Goal: Task Accomplishment & Management: Use online tool/utility

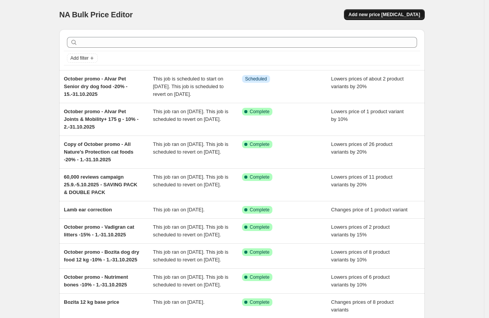
click at [407, 13] on span "Add new price [MEDICAL_DATA]" at bounding box center [384, 15] width 72 height 6
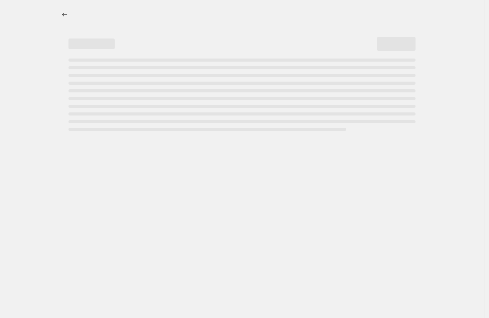
select select "percentage"
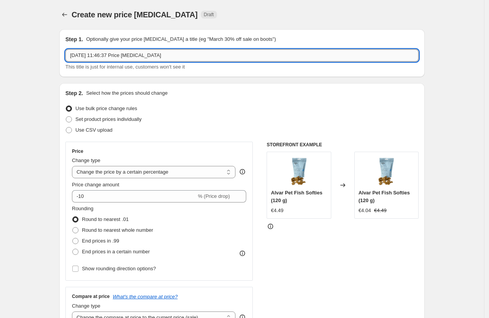
drag, startPoint x: 123, startPoint y: 56, endPoint x: 222, endPoint y: 58, distance: 99.6
click at [222, 58] on input "3 Oct 2025, 11:46:37 Price change job" at bounding box center [241, 55] width 353 height 12
type input "3 Oct 2025, 11:46:37 Ever Clean Senior"
click at [102, 122] on span "Set product prices individually" at bounding box center [108, 119] width 66 height 6
click at [66, 117] on input "Set product prices individually" at bounding box center [66, 116] width 0 height 0
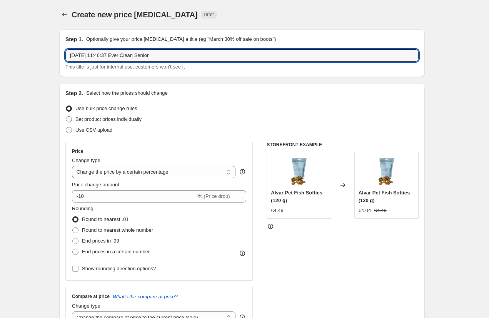
radio input "true"
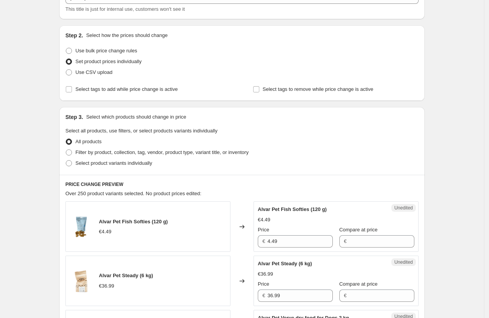
scroll to position [79, 0]
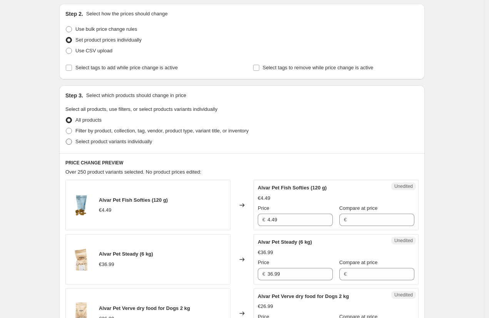
click at [97, 140] on span "Select product variants individually" at bounding box center [113, 141] width 77 height 6
click at [66, 139] on input "Select product variants individually" at bounding box center [66, 138] width 0 height 0
radio input "true"
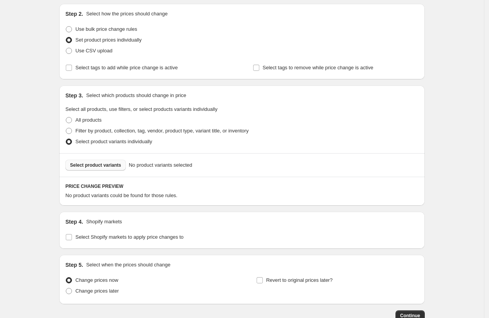
click at [102, 162] on span "Select product variants" at bounding box center [95, 165] width 51 height 6
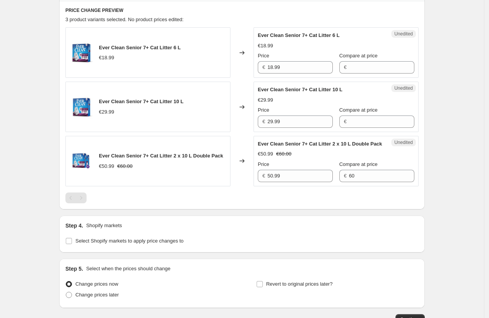
scroll to position [255, 0]
click at [105, 243] on span "Select Shopify markets to apply price changes to" at bounding box center [129, 240] width 108 height 6
click at [72, 243] on input "Select Shopify markets to apply price changes to" at bounding box center [69, 240] width 6 height 6
checkbox input "true"
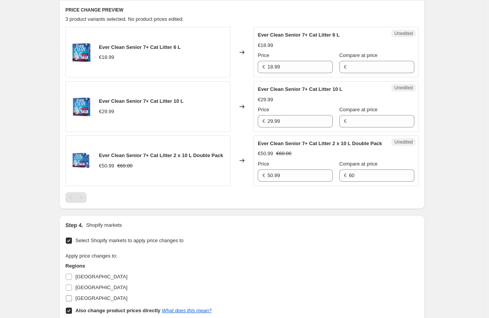
click at [89, 301] on span "[GEOGRAPHIC_DATA]" at bounding box center [101, 298] width 52 height 6
click at [72, 301] on input "[GEOGRAPHIC_DATA]" at bounding box center [69, 298] width 6 height 6
checkbox input "true"
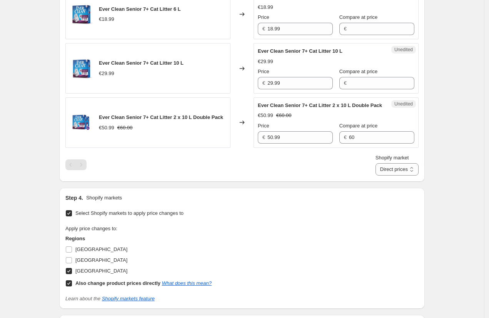
scroll to position [312, 0]
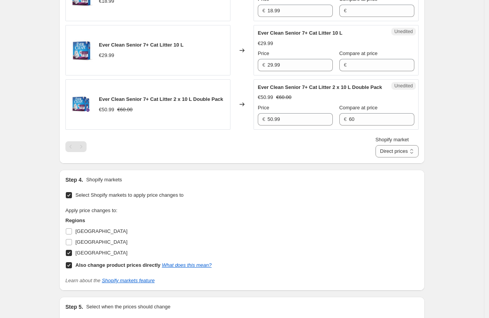
click at [72, 268] on input "Also change product prices directly What does this mean?" at bounding box center [69, 265] width 6 height 6
checkbox input "false"
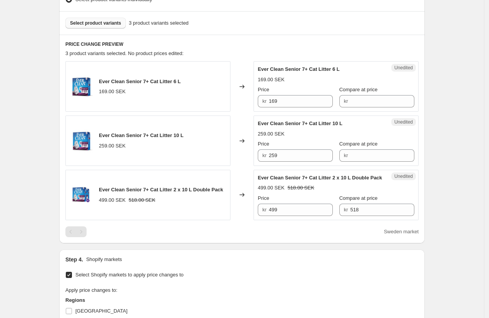
scroll to position [220, 0]
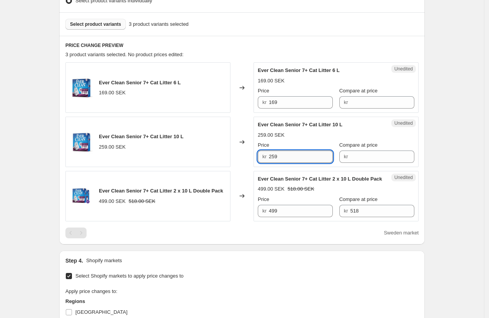
click at [299, 155] on input "259" at bounding box center [301, 156] width 64 height 12
type input "249"
click at [30, 131] on div "Create new price change job. This page is ready Create new price change job Dra…" at bounding box center [242, 135] width 484 height 710
click at [97, 24] on span "Select product variants" at bounding box center [95, 24] width 51 height 6
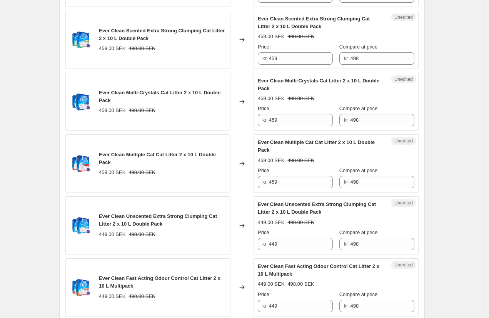
scroll to position [657, 0]
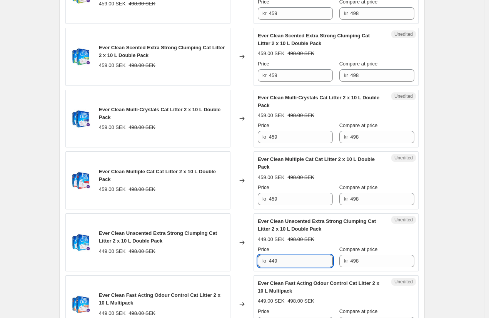
click at [293, 267] on input "449" at bounding box center [301, 261] width 64 height 12
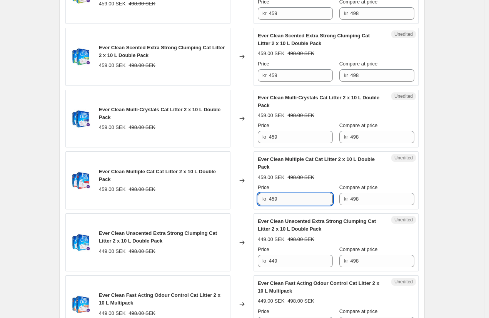
click at [290, 205] on input "459" at bounding box center [301, 199] width 64 height 12
paste input "4"
type input "449"
click at [289, 143] on input "459" at bounding box center [301, 137] width 64 height 12
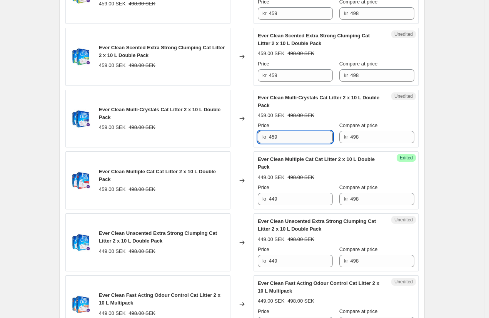
click at [289, 143] on input "459" at bounding box center [301, 137] width 64 height 12
paste input "4"
type input "449"
click at [289, 82] on input "459" at bounding box center [301, 75] width 64 height 12
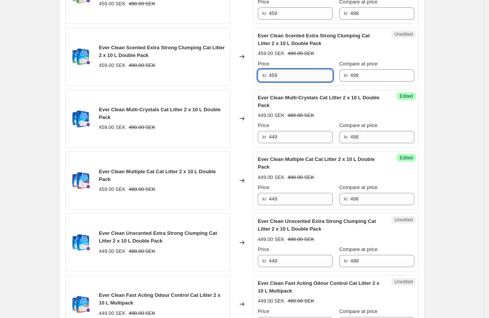
click at [289, 82] on input "459" at bounding box center [301, 75] width 64 height 12
paste input "4"
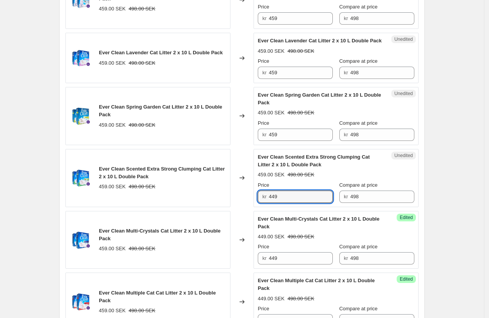
scroll to position [535, 0]
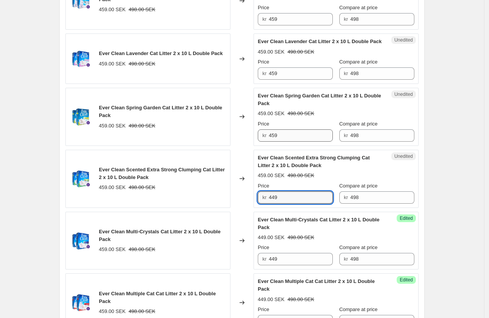
type input "449"
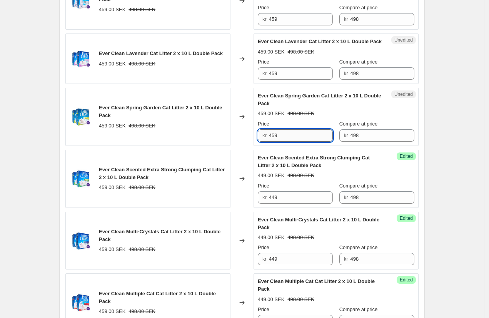
click at [290, 142] on input "459" at bounding box center [301, 135] width 64 height 12
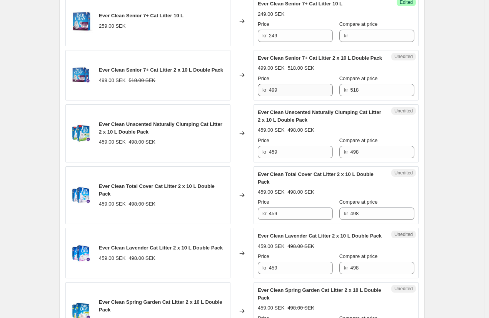
scroll to position [346, 0]
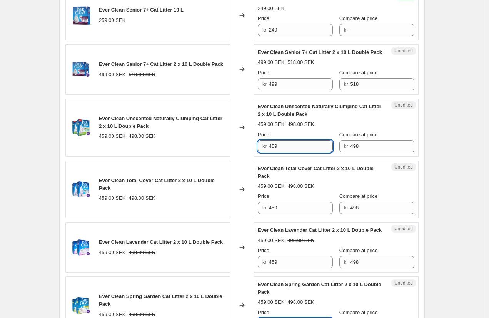
click at [290, 152] on input "459" at bounding box center [301, 146] width 64 height 12
paste input "4"
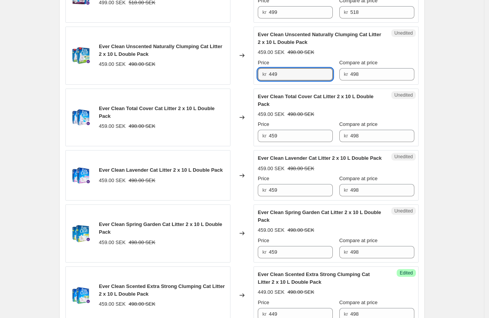
scroll to position [429, 0]
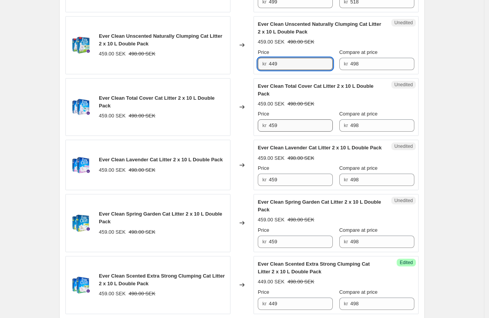
type input "449"
click at [292, 132] on input "459" at bounding box center [301, 125] width 64 height 12
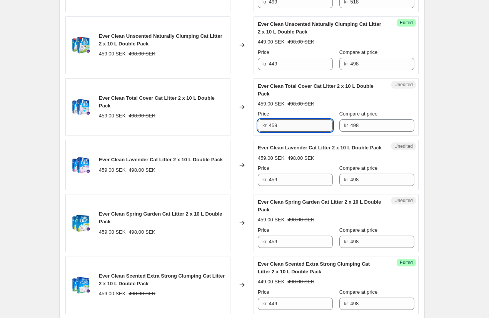
click at [292, 132] on input "459" at bounding box center [301, 125] width 64 height 12
paste input "4"
type input "449"
click at [293, 186] on input "459" at bounding box center [301, 179] width 64 height 12
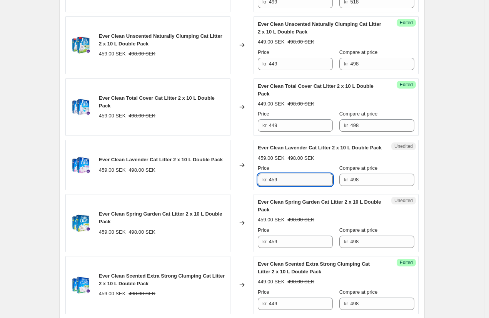
click at [293, 186] on input "459" at bounding box center [301, 179] width 64 height 12
paste input "4"
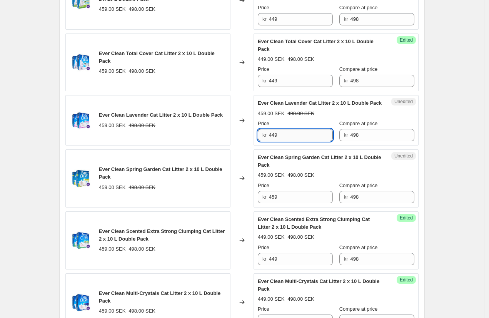
scroll to position [498, 0]
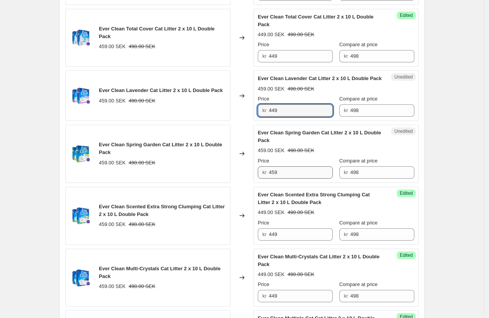
type input "449"
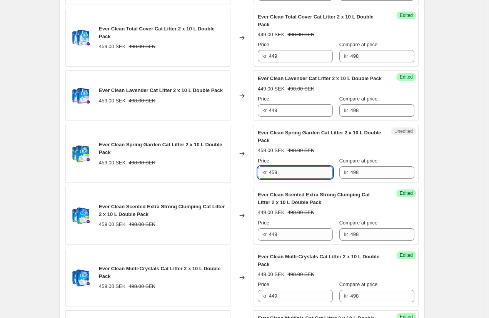
click at [293, 178] on input "459" at bounding box center [301, 172] width 64 height 12
paste input "4"
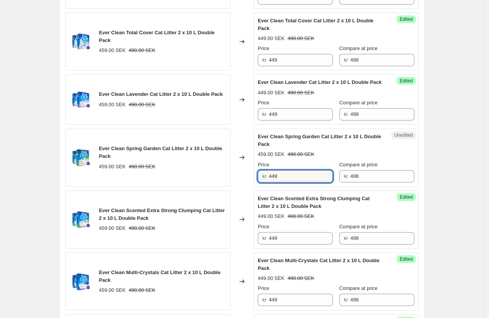
scroll to position [475, 0]
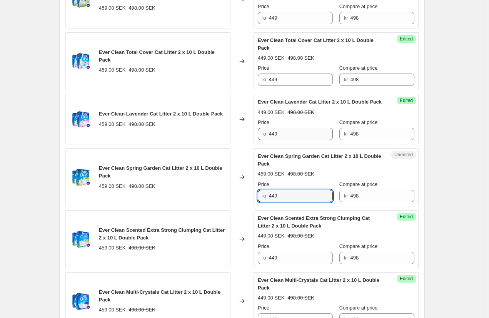
type input "449"
click at [297, 140] on input "449" at bounding box center [301, 134] width 64 height 12
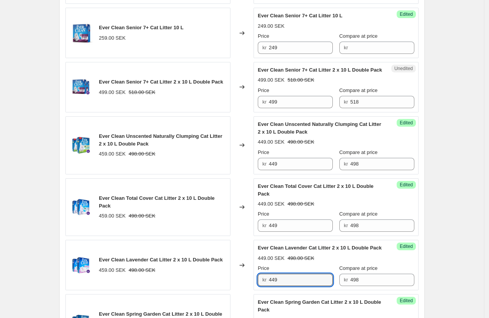
scroll to position [320, 0]
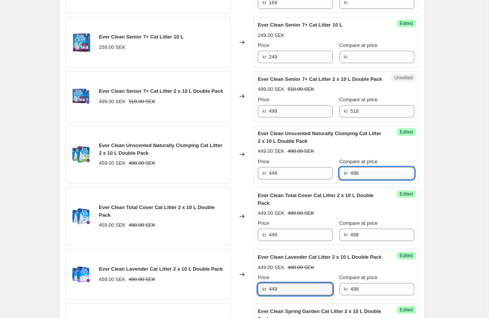
click at [382, 179] on input "498" at bounding box center [382, 173] width 64 height 12
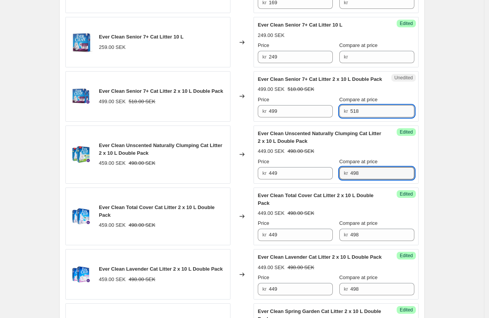
click at [369, 117] on input "518" at bounding box center [382, 111] width 64 height 12
paste input "49"
type input "498"
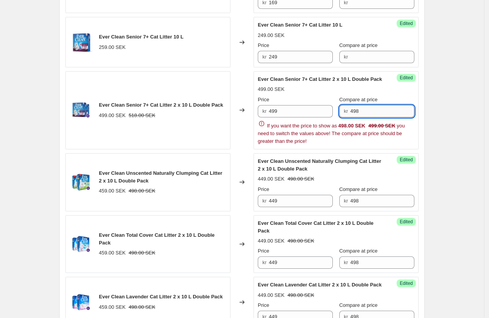
click at [388, 117] on input "498" at bounding box center [382, 111] width 64 height 12
click at [297, 117] on input "499" at bounding box center [301, 111] width 64 height 12
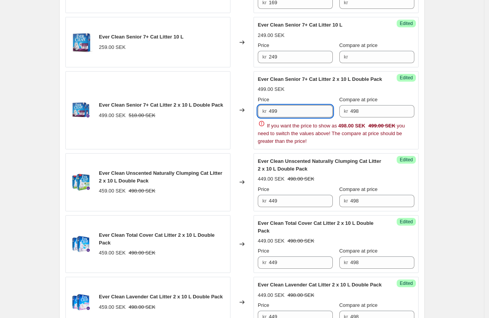
click at [297, 117] on input "499" at bounding box center [301, 111] width 64 height 12
type input "449"
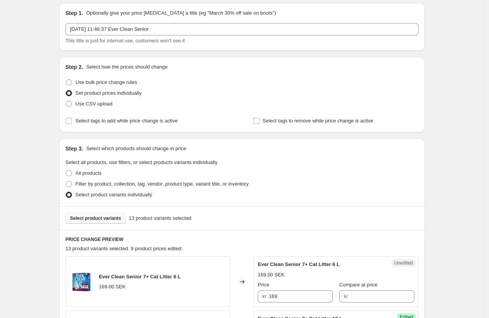
scroll to position [0, 0]
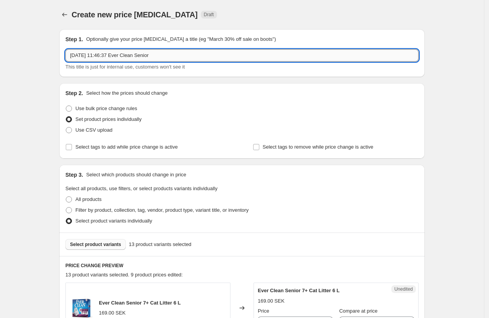
drag, startPoint x: 169, startPoint y: 56, endPoint x: 150, endPoint y: 55, distance: 18.9
click at [150, 55] on input "3 Oct 2025, 11:46:37 Ever Clean Senior" at bounding box center [241, 55] width 353 height 12
type input "3 Oct 2025, 11:46:37 Ever Clean line up prices"
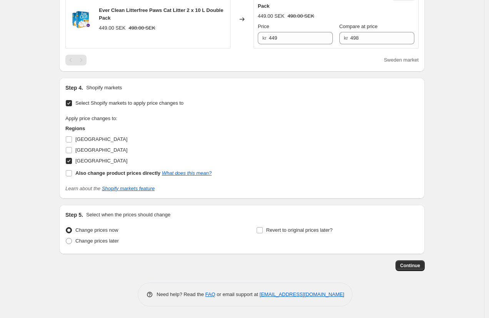
scroll to position [1019, 0]
click at [411, 265] on span "Continue" at bounding box center [410, 265] width 20 height 6
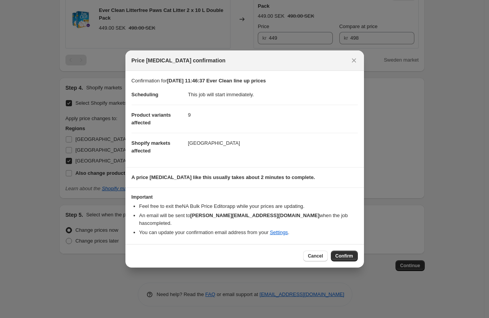
click at [346, 253] on span "Confirm" at bounding box center [344, 256] width 18 height 6
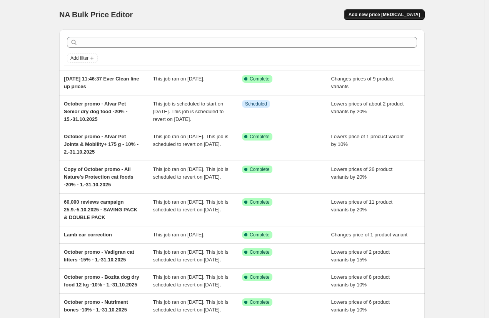
click at [373, 16] on span "Add new price change job" at bounding box center [384, 15] width 72 height 6
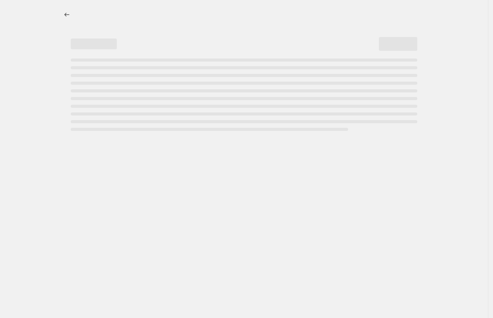
select select "percentage"
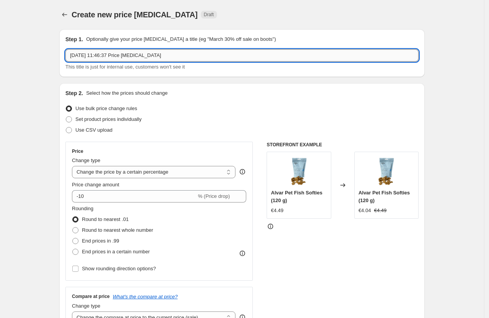
click at [183, 56] on input "3 Oct 2025, 11:46:37 Price change job" at bounding box center [241, 55] width 353 height 12
click at [108, 55] on input "3 Oct 2025, 11:46:37 Price change job" at bounding box center [241, 55] width 353 height 12
drag, startPoint x: 123, startPoint y: 57, endPoint x: 191, endPoint y: 57, distance: 67.7
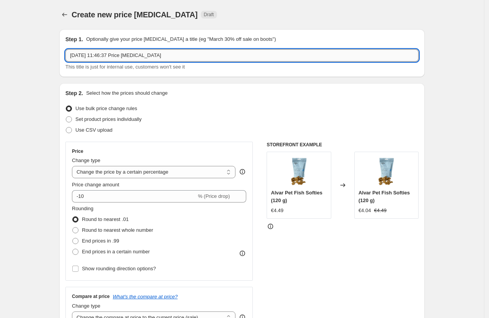
click at [191, 57] on input "3 Oct 2025, 11:46:37 Price change job" at bounding box center [241, 55] width 353 height 12
type input "[DATE] 11:46:37 EE Ever Clean prices"
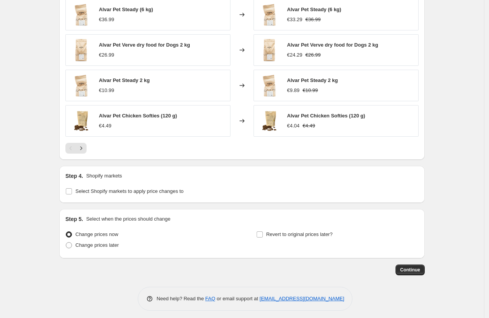
scroll to position [494, 0]
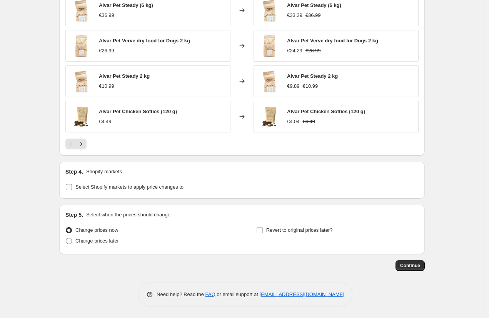
click at [120, 191] on label "Select Shopify markets to apply price changes to" at bounding box center [124, 187] width 118 height 11
click at [72, 190] on input "Select Shopify markets to apply price changes to" at bounding box center [69, 187] width 6 height 6
checkbox input "true"
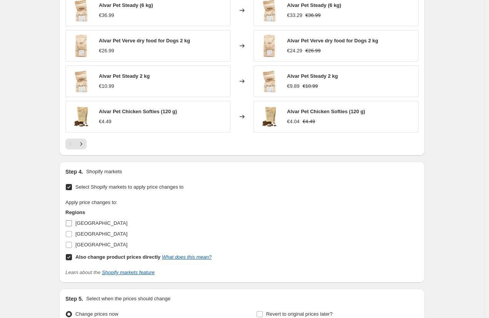
click at [88, 222] on span "[GEOGRAPHIC_DATA]" at bounding box center [101, 223] width 52 height 6
click at [72, 222] on input "[GEOGRAPHIC_DATA]" at bounding box center [69, 223] width 6 height 6
checkbox input "true"
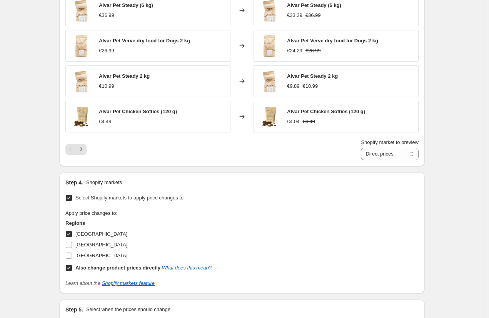
click at [72, 268] on input "Also change product prices directly What does this mean?" at bounding box center [69, 268] width 6 height 6
checkbox input "false"
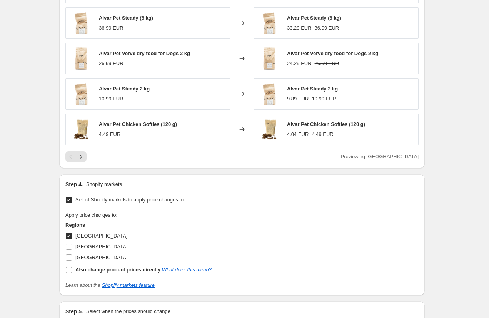
scroll to position [66, 0]
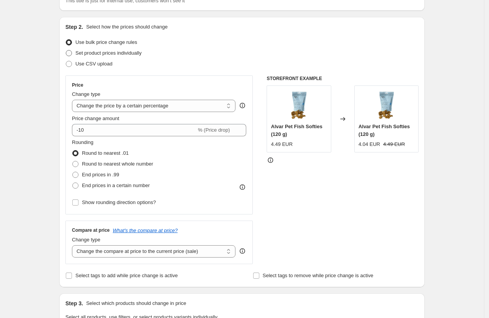
click at [101, 54] on span "Set product prices individually" at bounding box center [108, 53] width 66 height 6
click at [66, 50] on input "Set product prices individually" at bounding box center [66, 50] width 0 height 0
radio input "true"
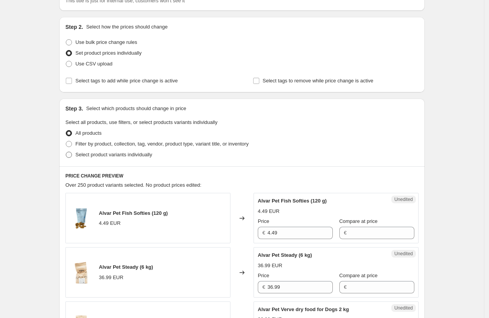
click at [95, 155] on span "Select product variants individually" at bounding box center [113, 155] width 77 height 6
click at [66, 152] on input "Select product variants individually" at bounding box center [66, 152] width 0 height 0
radio input "true"
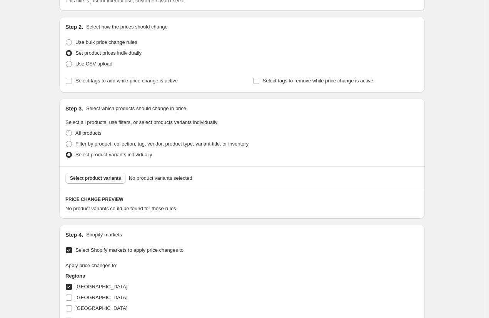
click at [108, 178] on span "Select product variants" at bounding box center [95, 178] width 51 height 6
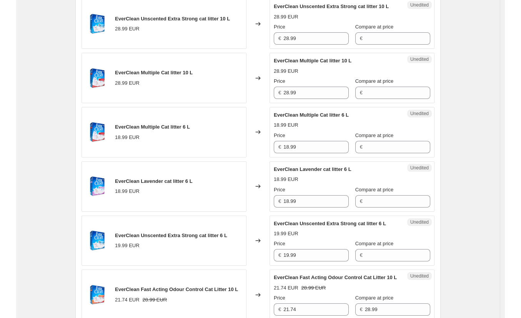
scroll to position [287, 0]
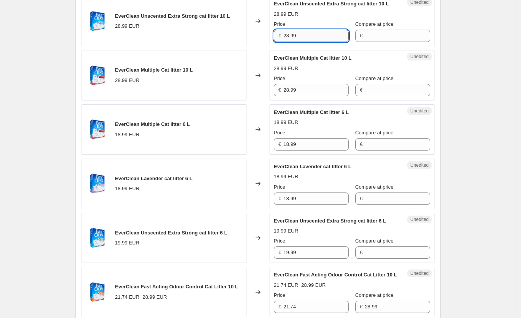
click at [308, 42] on input "28.99" at bounding box center [315, 36] width 65 height 12
type input "26.99"
click at [320, 40] on input "26.99" at bounding box center [315, 36] width 65 height 12
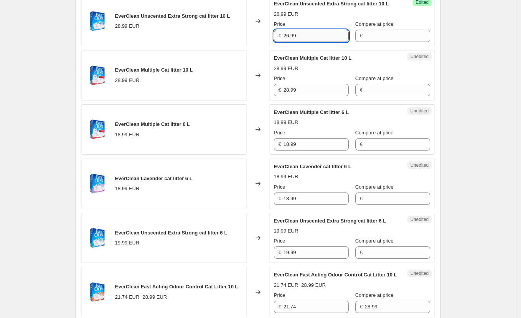
click at [320, 40] on input "26.99" at bounding box center [315, 36] width 65 height 12
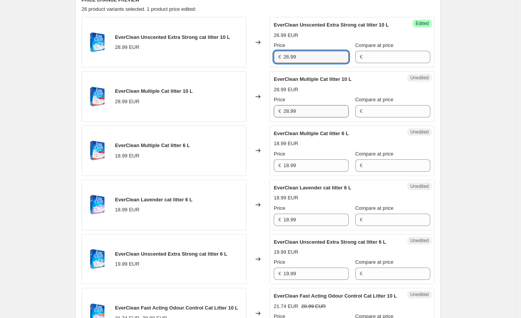
scroll to position [267, 0]
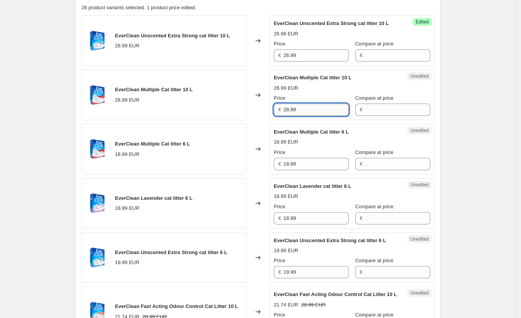
click at [307, 115] on input "28.99" at bounding box center [315, 109] width 65 height 12
paste input "6"
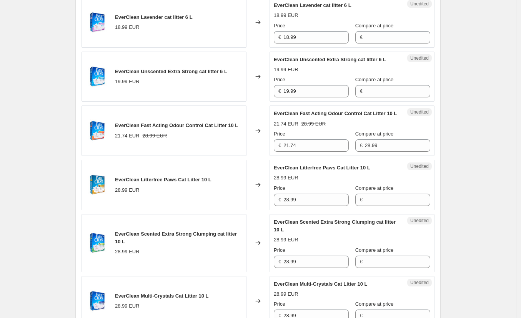
scroll to position [510, 0]
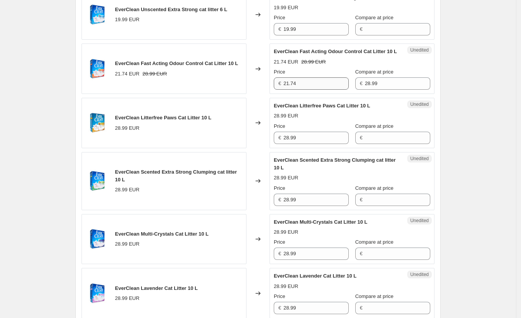
type input "26.99"
click at [309, 90] on input "21.74" at bounding box center [315, 83] width 65 height 12
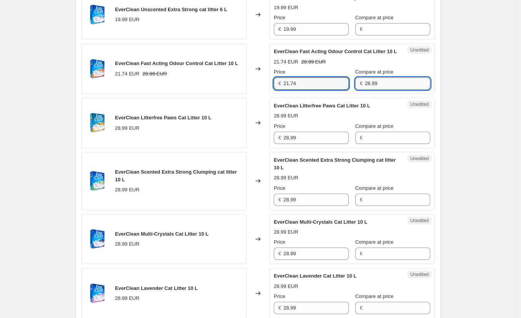
click at [395, 90] on input "28.99" at bounding box center [397, 83] width 65 height 12
click at [394, 90] on input "28.99" at bounding box center [397, 83] width 65 height 12
paste input "6"
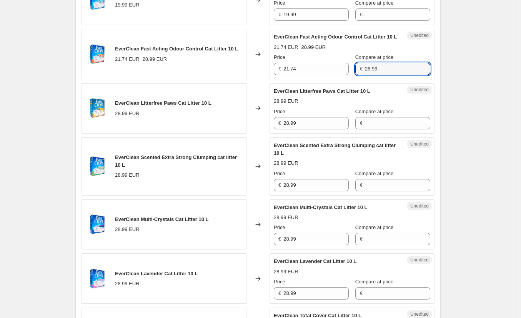
scroll to position [516, 0]
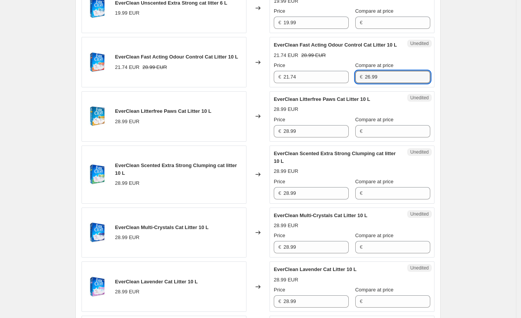
type input "26.99"
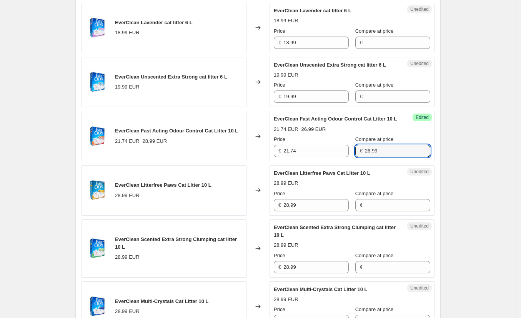
scroll to position [441, 0]
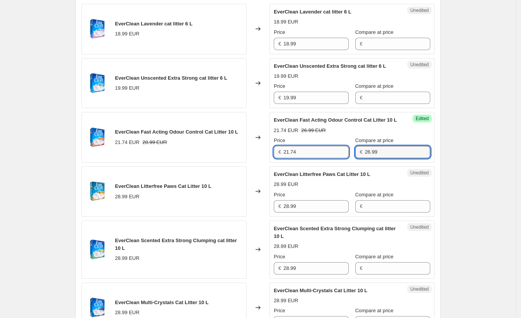
click at [307, 158] on input "21.74" at bounding box center [315, 152] width 65 height 12
type input "20.24"
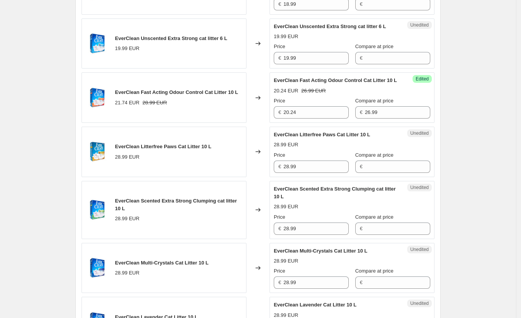
scroll to position [490, 0]
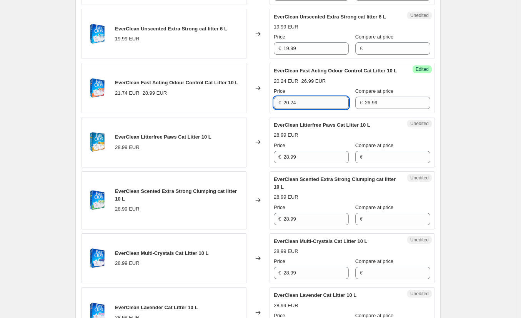
click at [325, 109] on input "20.24" at bounding box center [315, 103] width 65 height 12
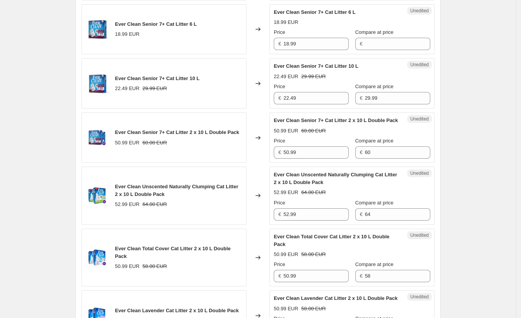
scroll to position [999, 0]
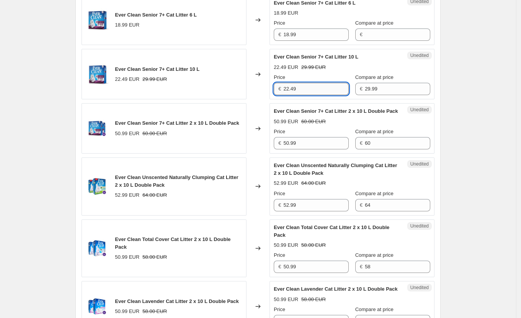
click at [323, 95] on input "22.49" at bounding box center [315, 89] width 65 height 12
paste input "0.24"
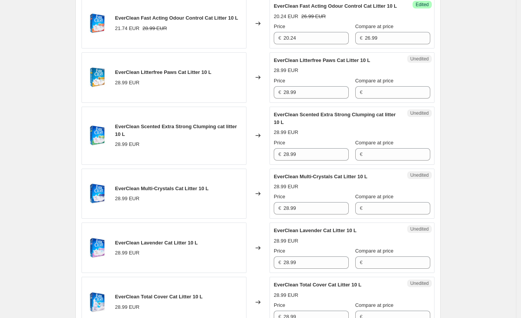
scroll to position [554, 0]
type input "20.24"
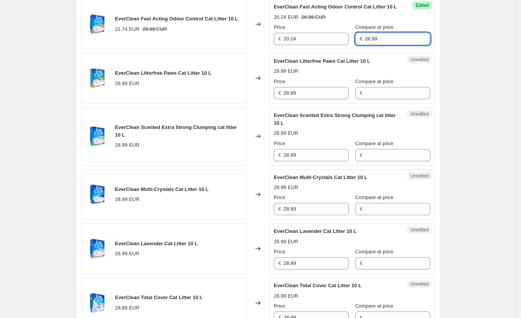
click at [388, 45] on input "26.99" at bounding box center [397, 39] width 65 height 12
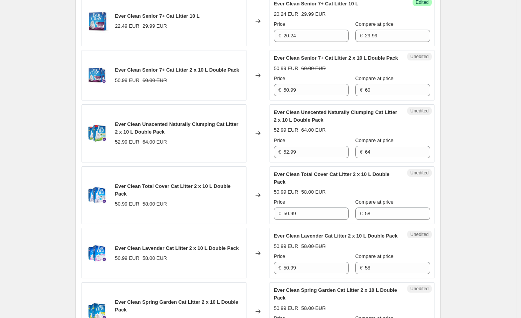
scroll to position [1053, 0]
click at [387, 42] on input "29.99" at bounding box center [397, 35] width 65 height 12
paste input "6"
type input "26.99"
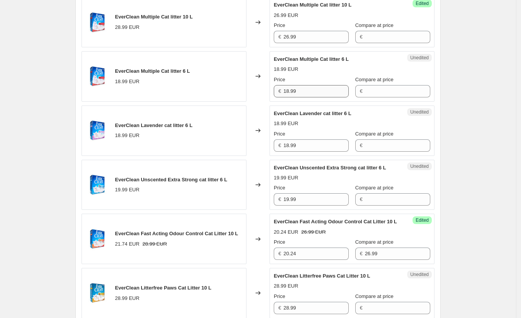
scroll to position [322, 0]
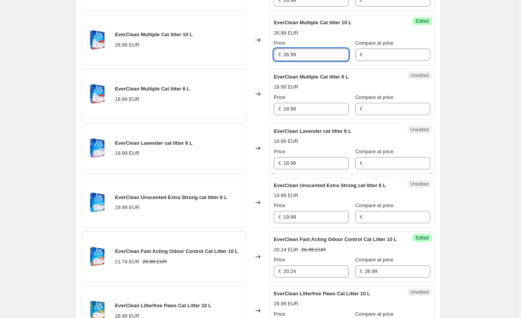
click at [310, 60] on input "26.99" at bounding box center [315, 54] width 65 height 12
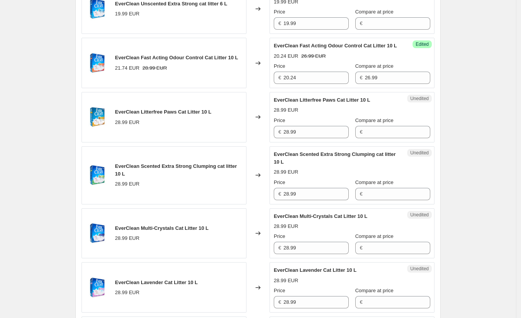
scroll to position [536, 0]
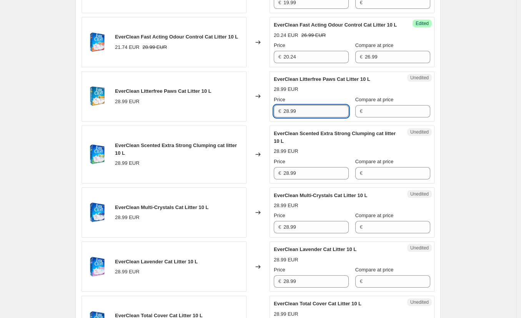
click at [311, 117] on input "28.99" at bounding box center [315, 111] width 65 height 12
paste input "6"
type input "26.99"
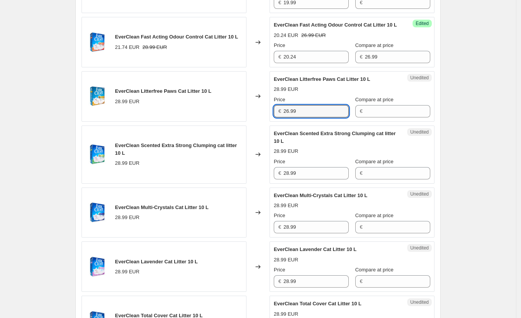
click at [165, 122] on div "EverClean Litterfree Paws Cat Litter 10 L 28.99 EUR" at bounding box center [164, 96] width 165 height 50
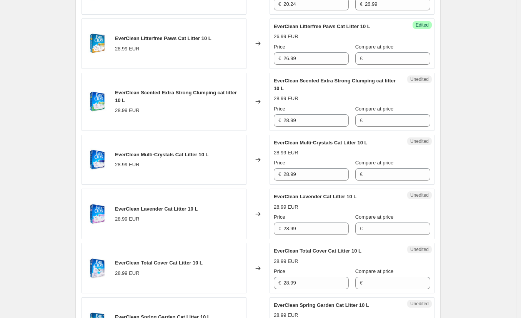
scroll to position [606, 0]
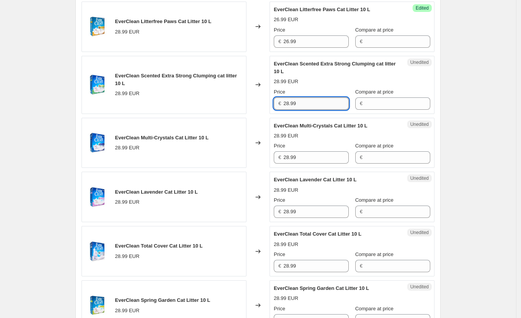
click at [315, 110] on input "28.99" at bounding box center [315, 103] width 65 height 12
paste input "6"
type input "26.99"
click at [204, 114] on div "EverClean Scented Extra Strong Clumping cat litter 10 L 28.99 EUR" at bounding box center [164, 85] width 165 height 58
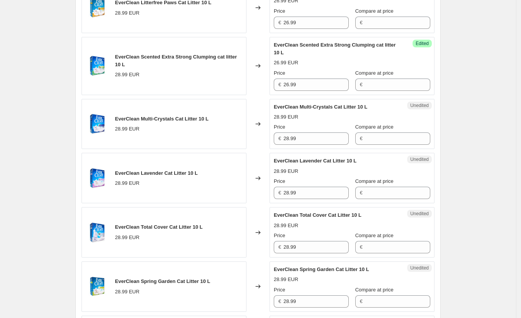
scroll to position [681, 0]
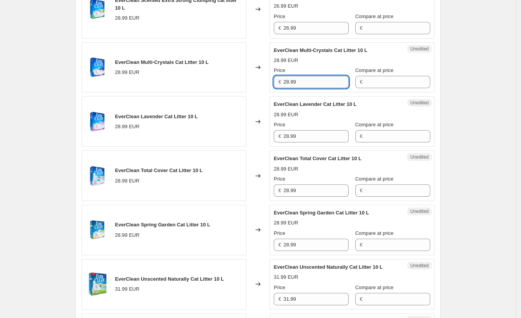
click at [311, 88] on input "28.99" at bounding box center [315, 82] width 65 height 12
paste input "6"
type input "26.99"
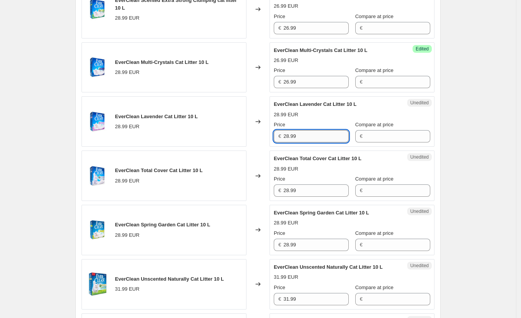
click at [311, 142] on input "28.99" at bounding box center [315, 136] width 65 height 12
paste input "6"
type input "26.99"
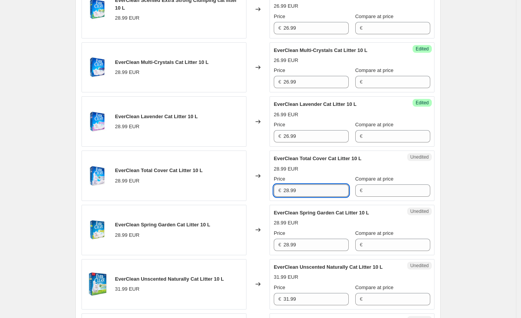
click at [308, 197] on input "28.99" at bounding box center [315, 190] width 65 height 12
paste input "6"
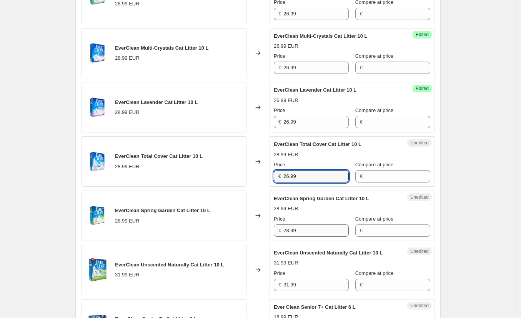
type input "26.99"
click at [312, 237] on input "28.99" at bounding box center [315, 230] width 65 height 12
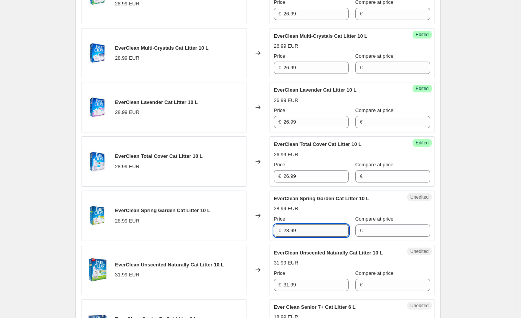
click at [312, 237] on input "28.99" at bounding box center [315, 230] width 65 height 12
paste input "6"
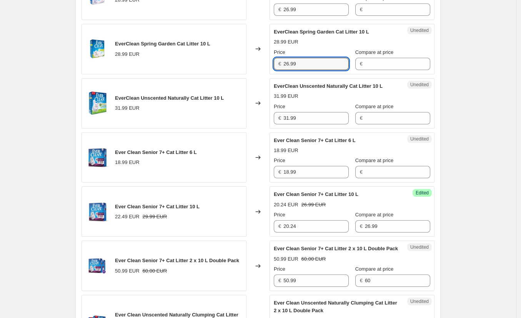
scroll to position [863, 0]
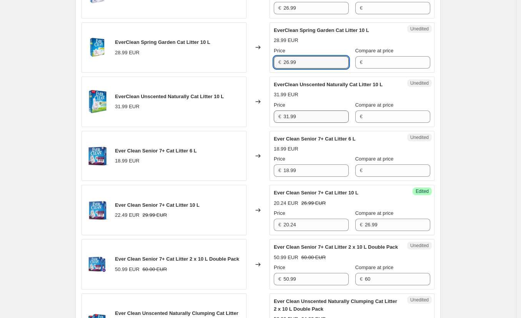
type input "26.99"
click at [311, 123] on input "31.99" at bounding box center [315, 116] width 65 height 12
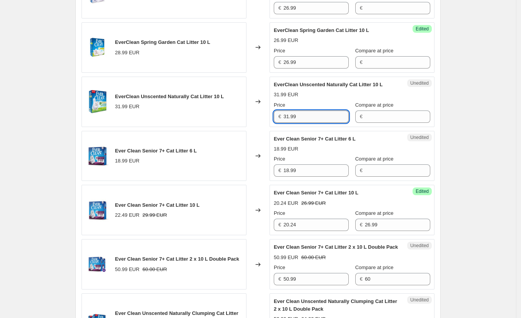
click at [311, 123] on input "31.99" at bounding box center [315, 116] width 65 height 12
type input "27.99"
click at [310, 68] on input "26.99" at bounding box center [315, 62] width 65 height 12
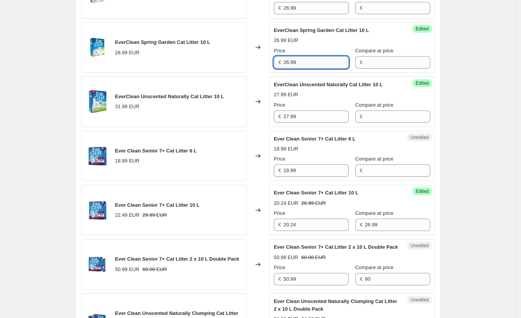
click at [310, 68] on input "26.99" at bounding box center [315, 62] width 65 height 12
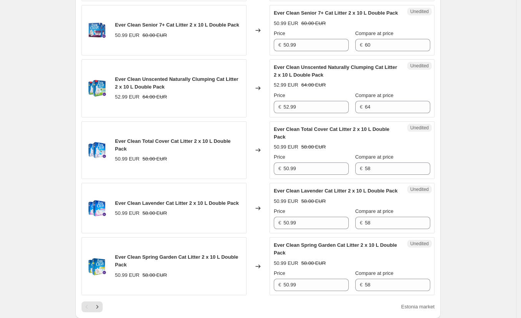
scroll to position [1114, 0]
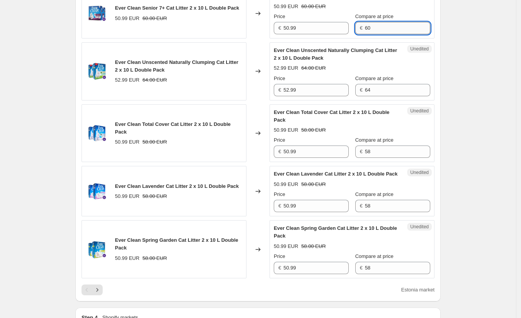
click at [381, 34] on input "60" at bounding box center [397, 28] width 65 height 12
paste input "53.98"
type input "53.98"
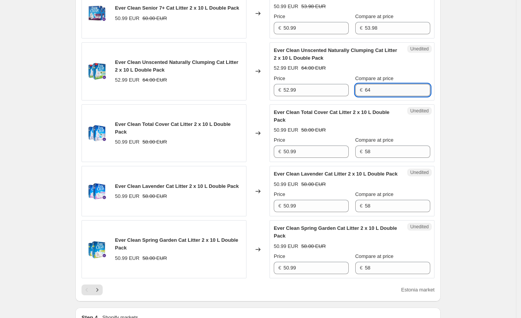
click at [389, 96] on input "64" at bounding box center [397, 90] width 65 height 12
paste input "53.98"
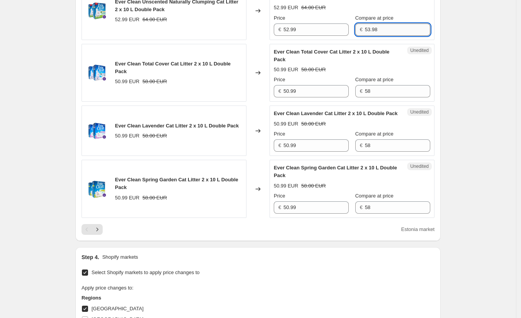
scroll to position [1175, 0]
type input "53.98"
click at [389, 97] on input "58" at bounding box center [397, 91] width 65 height 12
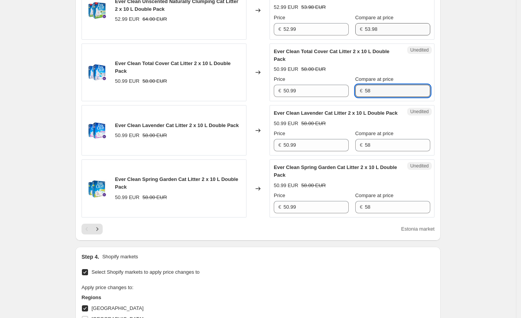
click at [389, 97] on input "58" at bounding box center [397, 91] width 65 height 12
paste input "3.9"
type input "53.98"
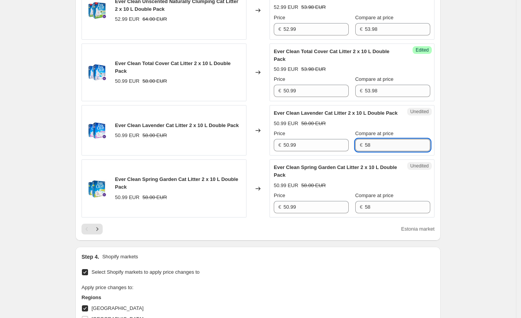
click at [377, 151] on input "58" at bounding box center [397, 145] width 65 height 12
paste input "3.9"
type input "53.98"
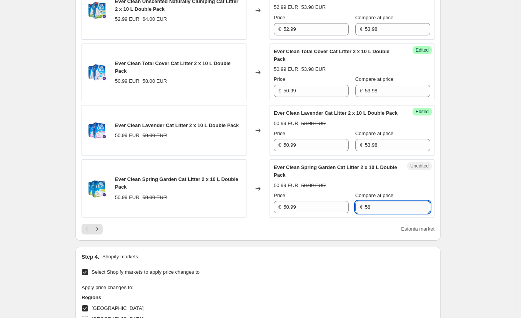
click at [386, 213] on input "58" at bounding box center [397, 207] width 65 height 12
paste input "3.9"
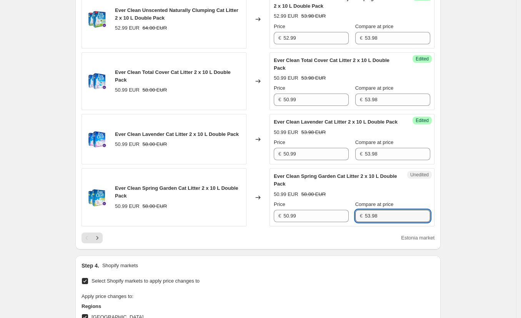
scroll to position [1164, 0]
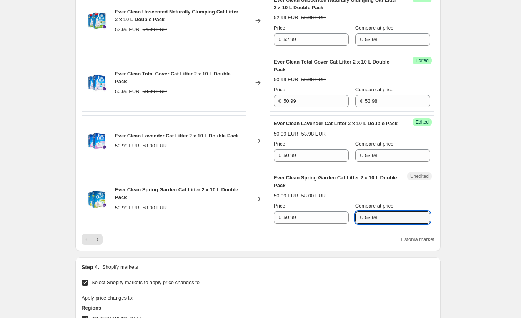
type input "53.98"
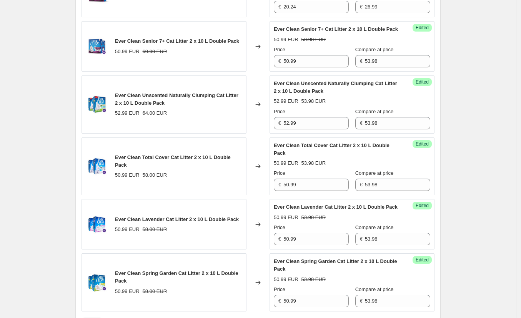
scroll to position [1066, 0]
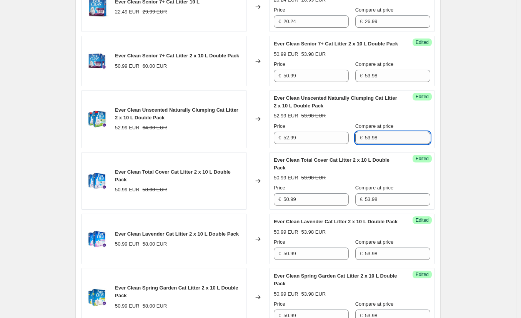
click at [406, 144] on input "53.98" at bounding box center [397, 138] width 65 height 12
click at [405, 144] on input "53.98" at bounding box center [397, 138] width 65 height 12
paste input "5"
type input "55.98"
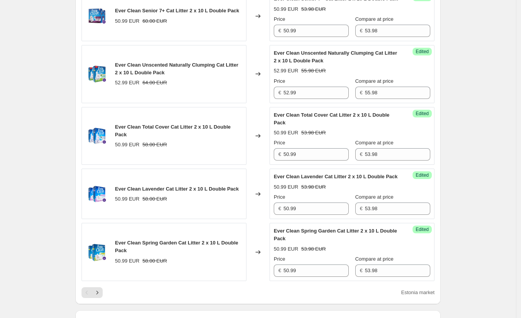
scroll to position [1119, 0]
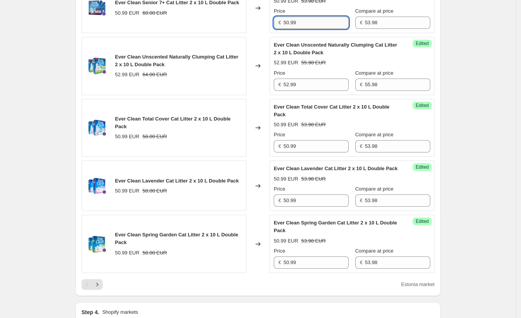
click at [314, 29] on input "50.99" at bounding box center [315, 23] width 65 height 12
paste input "47"
type input "47.99"
click at [307, 91] on input "52.99" at bounding box center [315, 84] width 65 height 12
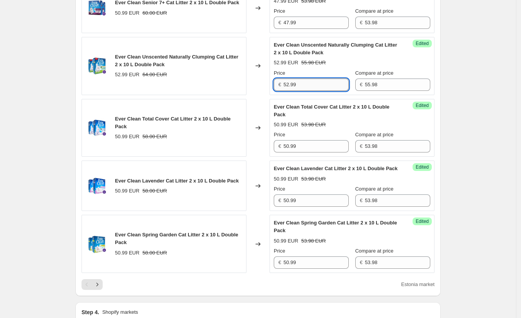
click at [307, 91] on input "52.99" at bounding box center [315, 84] width 65 height 12
paste input "47"
type input "47.99"
click at [308, 152] on input "50.99" at bounding box center [315, 146] width 65 height 12
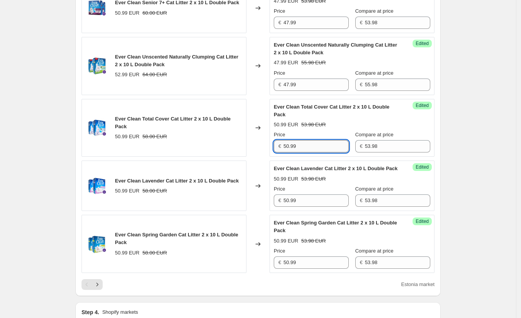
click at [308, 152] on input "50.99" at bounding box center [315, 146] width 65 height 12
paste input "47"
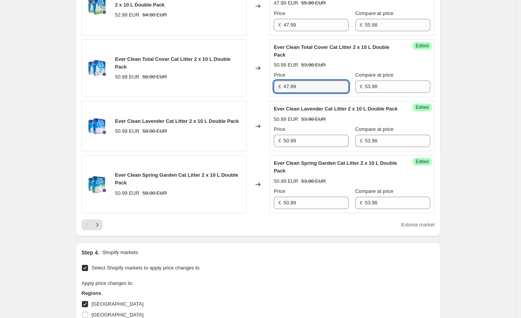
scroll to position [1180, 0]
type input "47.99"
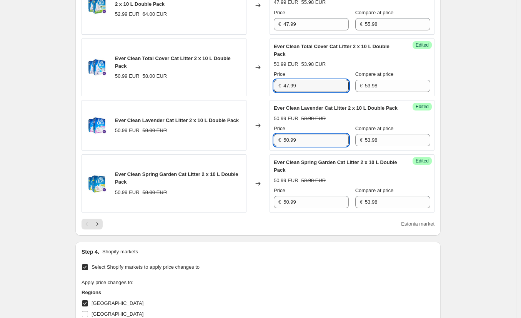
click at [310, 146] on input "50.99" at bounding box center [315, 140] width 65 height 12
paste input "47"
type input "47.99"
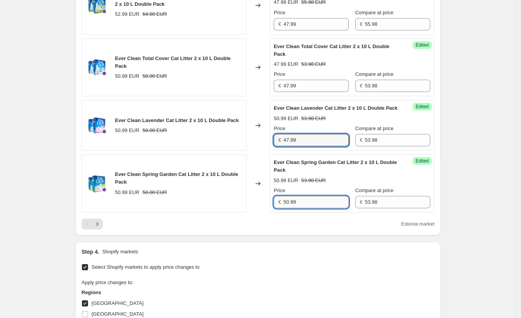
click at [316, 208] on input "50.99" at bounding box center [315, 202] width 65 height 12
paste input "47"
type input "47.99"
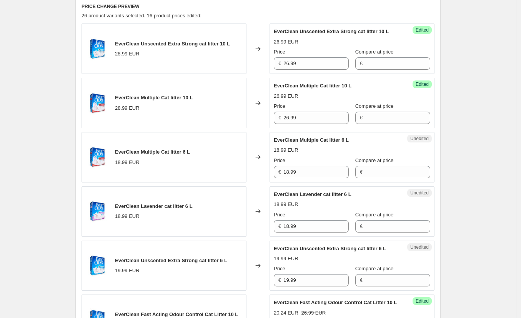
scroll to position [259, 0]
click at [307, 178] on input "18.99" at bounding box center [315, 171] width 65 height 12
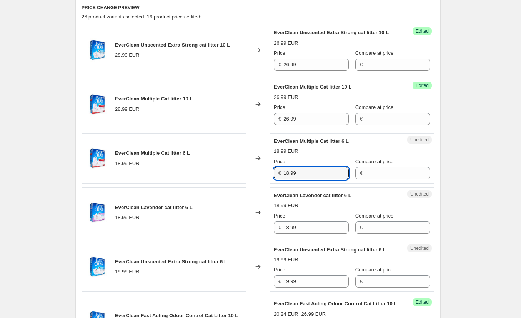
click at [335, 155] on div "18.99 EUR" at bounding box center [352, 151] width 157 height 8
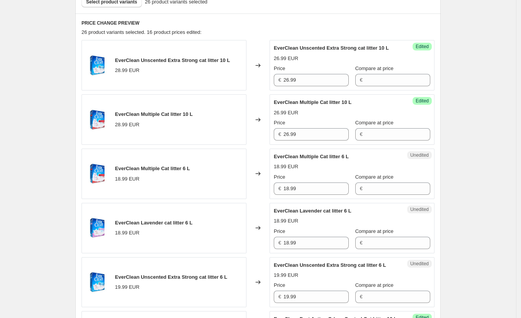
scroll to position [240, 0]
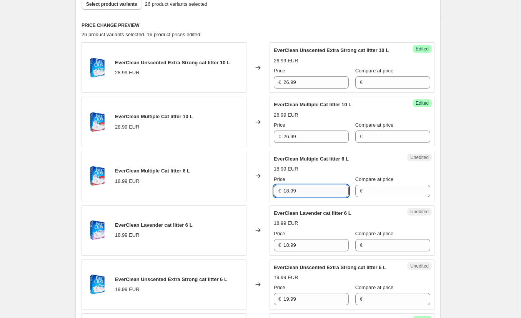
click at [311, 195] on input "18.99" at bounding box center [315, 191] width 65 height 12
click at [292, 197] on input "17.99" at bounding box center [315, 191] width 65 height 12
type input "17.99"
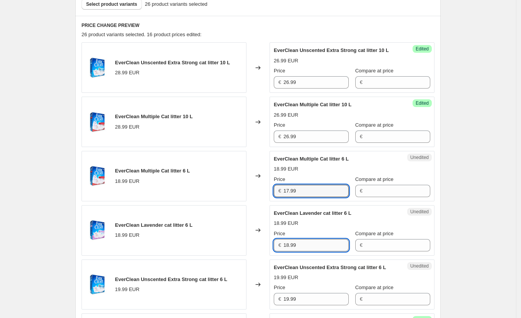
click at [298, 251] on input "18.99" at bounding box center [315, 245] width 65 height 12
paste input "7"
type input "17.99"
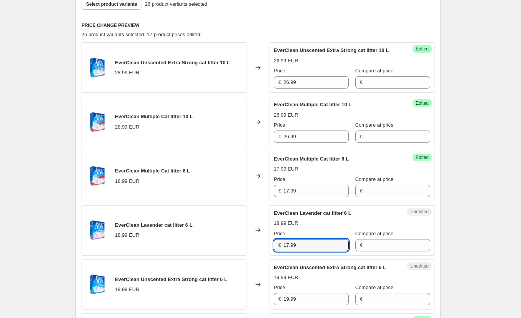
click at [314, 237] on div "Price" at bounding box center [311, 234] width 75 height 8
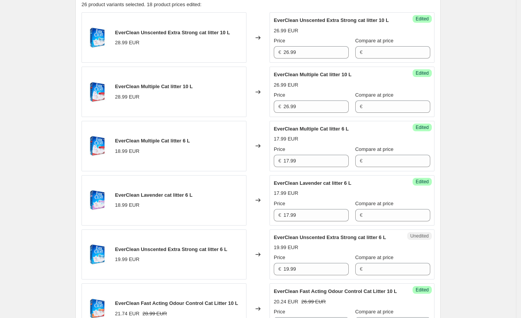
scroll to position [324, 0]
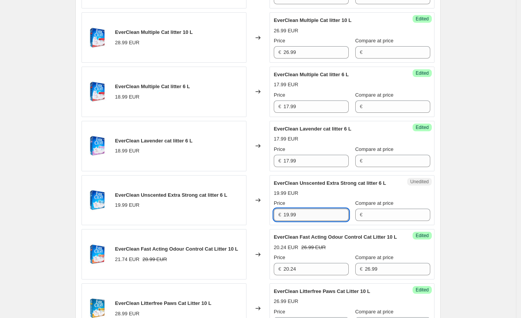
click at [312, 221] on input "19.99" at bounding box center [315, 214] width 65 height 12
paste input "7"
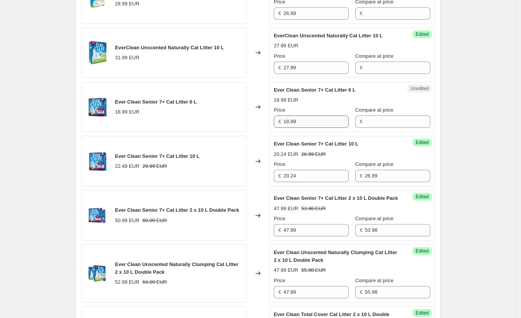
scroll to position [913, 0]
type input "17.99"
click at [309, 127] on input "18.99" at bounding box center [315, 121] width 65 height 12
click at [308, 127] on input "18.99" at bounding box center [315, 121] width 65 height 12
paste input "7"
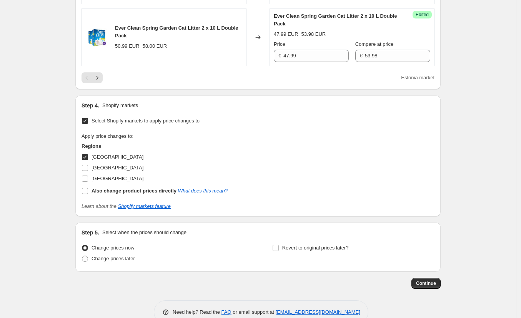
scroll to position [1308, 0]
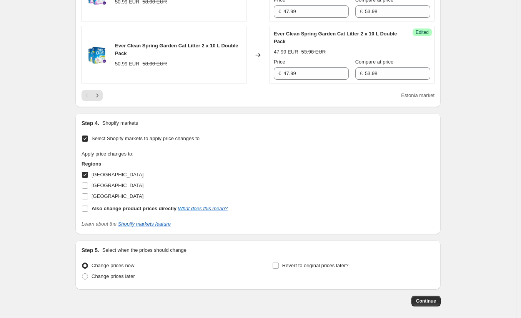
type input "17.99"
click at [100, 99] on icon "Next" at bounding box center [97, 96] width 8 height 8
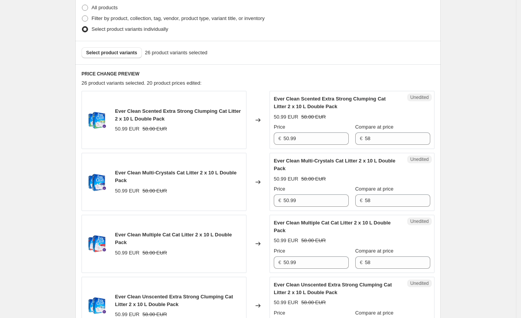
scroll to position [190, 0]
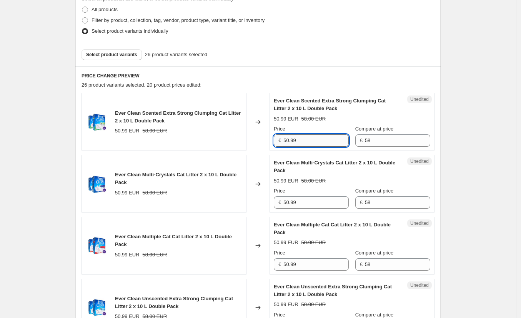
click at [341, 140] on input "50.99" at bounding box center [315, 140] width 65 height 12
click at [341, 141] on input "50.99" at bounding box center [315, 140] width 65 height 12
paste input "47"
type input "47.99"
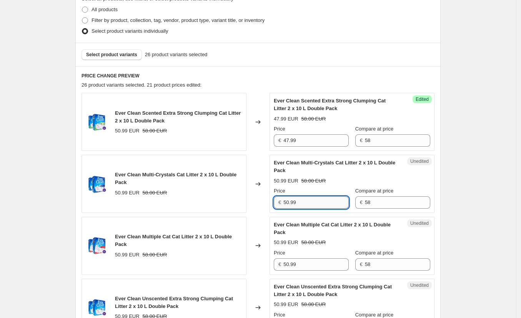
click at [313, 199] on input "50.99" at bounding box center [315, 202] width 65 height 12
paste input "47"
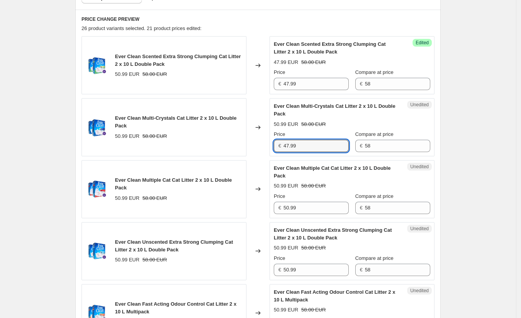
scroll to position [248, 0]
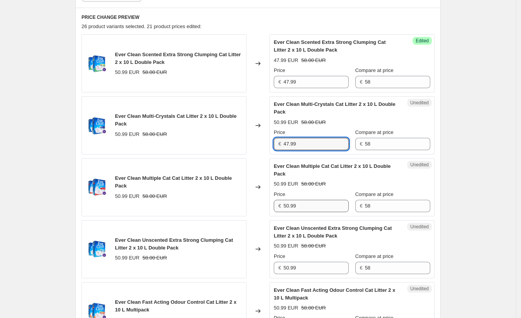
type input "47.99"
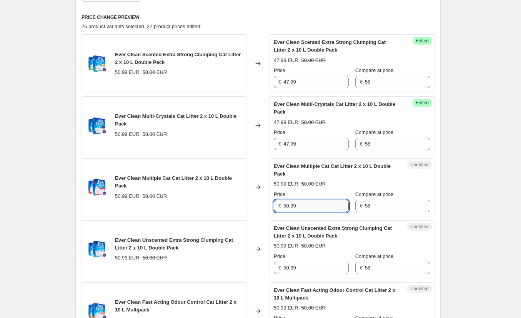
click at [310, 208] on input "50.99" at bounding box center [315, 206] width 65 height 12
paste input "47"
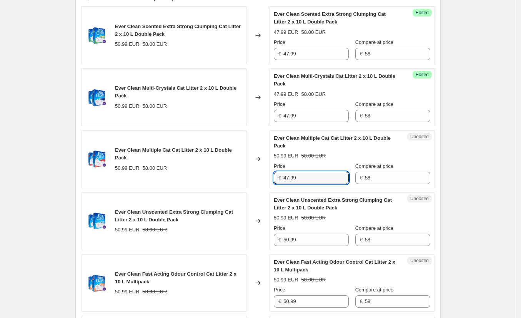
scroll to position [310, 0]
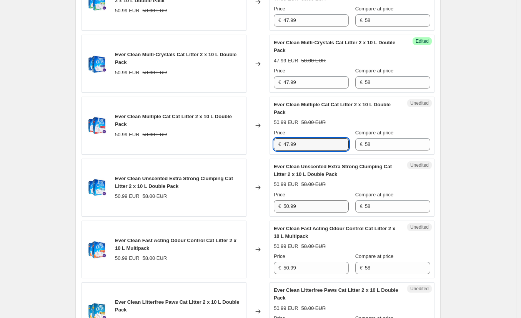
type input "47.99"
click at [320, 207] on input "50.99" at bounding box center [315, 206] width 65 height 12
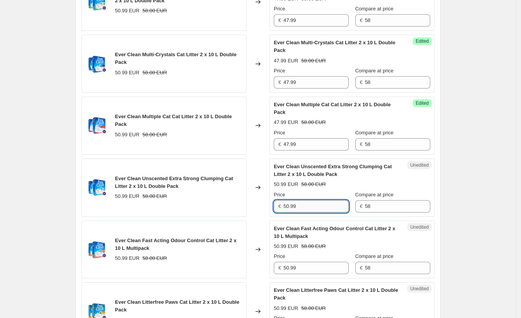
click at [320, 207] on input "50.99" at bounding box center [315, 206] width 65 height 12
paste input "47"
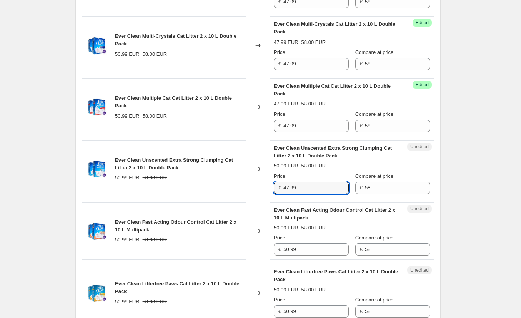
scroll to position [387, 0]
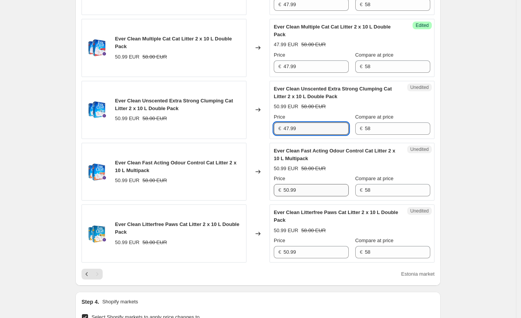
type input "47.99"
click at [315, 193] on input "50.99" at bounding box center [315, 190] width 65 height 12
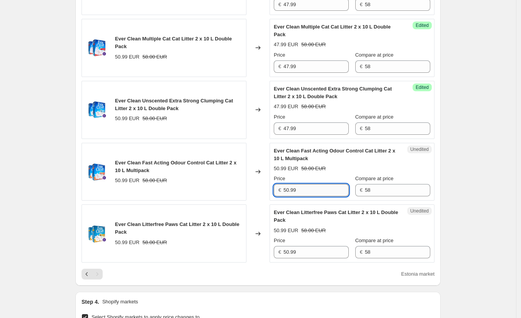
click at [315, 193] on input "50.99" at bounding box center [315, 190] width 65 height 12
paste input "47"
type input "47.99"
click at [315, 253] on input "50.99" at bounding box center [315, 252] width 65 height 12
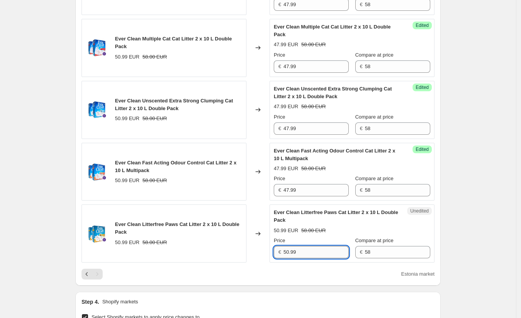
click at [315, 253] on input "50.99" at bounding box center [315, 252] width 65 height 12
paste input "47"
type input "47.99"
click at [382, 251] on input "58" at bounding box center [397, 252] width 65 height 12
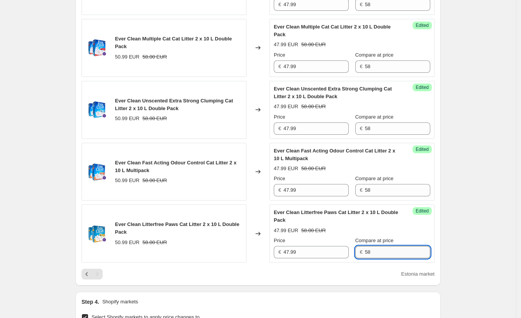
click at [382, 251] on input "58" at bounding box center [397, 252] width 65 height 12
paste input "3.9"
type input "53.98"
click at [383, 190] on input "58" at bounding box center [397, 190] width 65 height 12
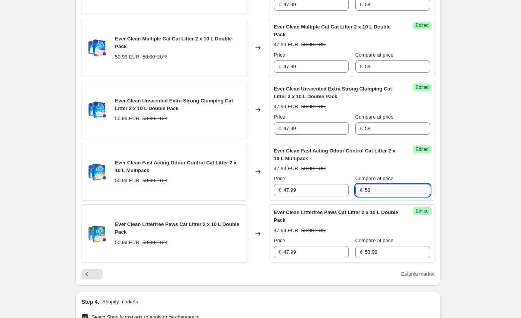
click at [383, 190] on input "58" at bounding box center [397, 190] width 65 height 12
paste input "3.9"
type input "53.98"
click at [384, 129] on input "58" at bounding box center [397, 128] width 65 height 12
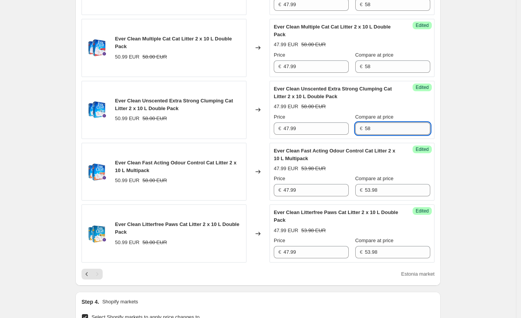
click at [384, 129] on input "58" at bounding box center [397, 128] width 65 height 12
paste input "3.9"
type input "53.98"
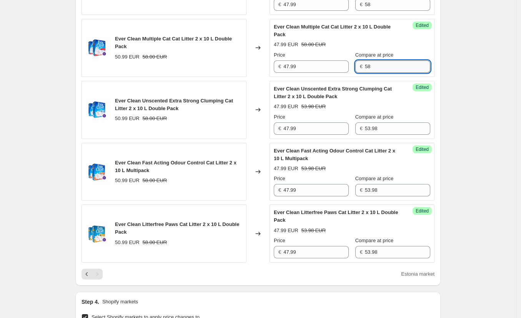
click at [376, 66] on input "58" at bounding box center [397, 66] width 65 height 12
paste input "3.9"
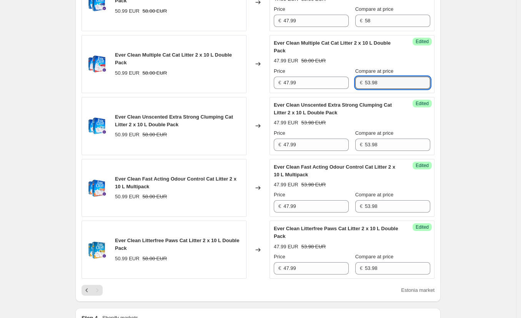
scroll to position [370, 0]
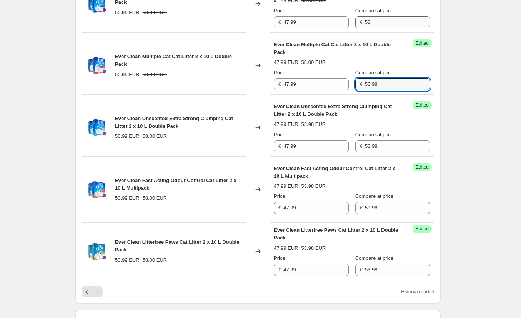
type input "53.98"
click at [378, 22] on input "58" at bounding box center [397, 22] width 65 height 12
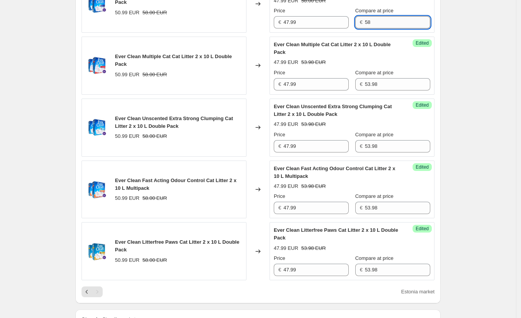
click at [378, 22] on input "58" at bounding box center [397, 22] width 65 height 12
paste input "3.9"
type input "53.98"
click at [478, 98] on div "Create new price change job. This page is ready Create new price change job Dra…" at bounding box center [258, 89] width 516 height 919
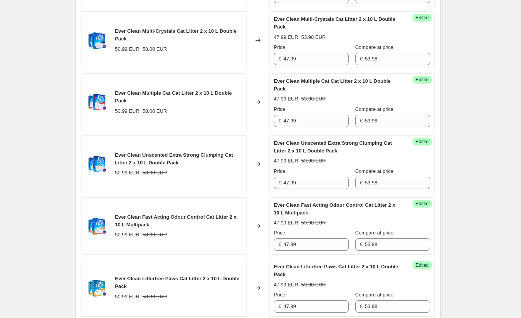
scroll to position [281, 0]
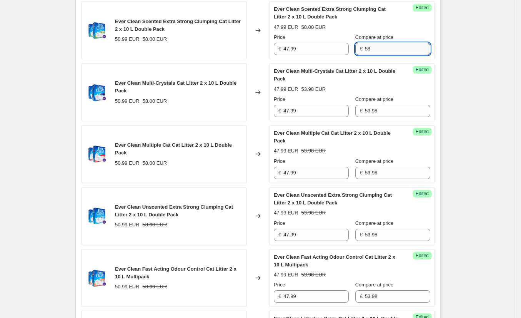
click at [391, 50] on input "58" at bounding box center [397, 49] width 65 height 12
paste input "3.9"
type input "53.98"
click at [470, 95] on div "Create new price change job. This page is ready Create new price change job Dra…" at bounding box center [258, 178] width 516 height 919
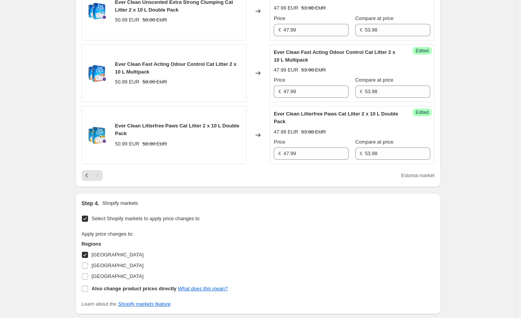
scroll to position [601, 0]
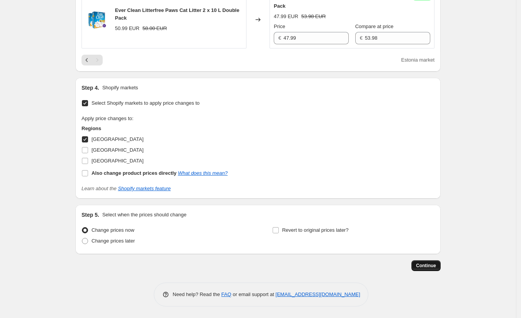
click at [432, 265] on span "Continue" at bounding box center [426, 265] width 20 height 6
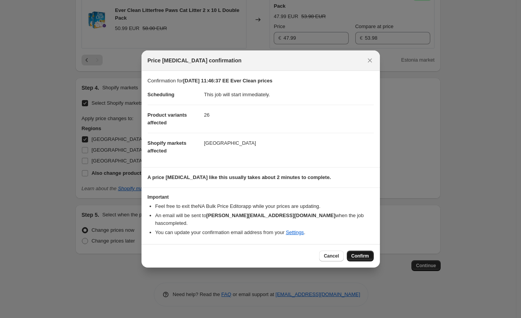
click at [350, 255] on button "Confirm" at bounding box center [360, 255] width 27 height 11
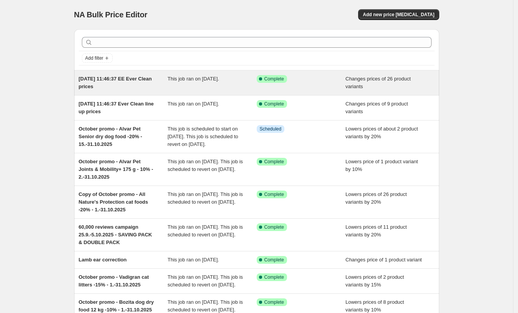
click at [145, 80] on span "[DATE] 11:46:37 EE Ever Clean prices" at bounding box center [115, 82] width 73 height 13
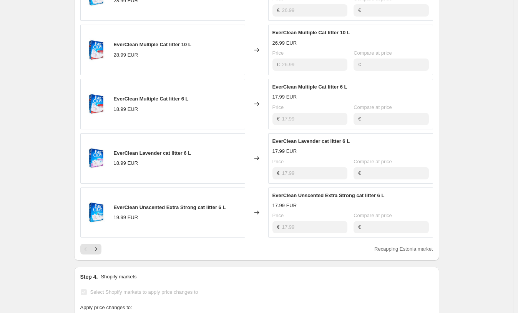
scroll to position [385, 0]
click at [100, 250] on icon "Next" at bounding box center [96, 249] width 8 height 8
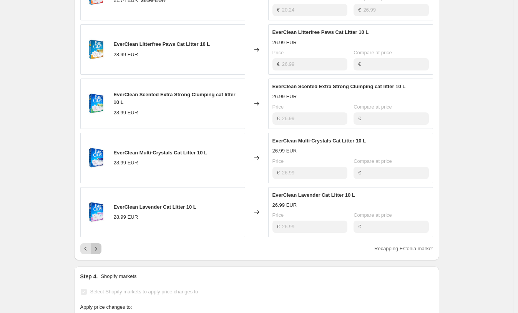
click at [99, 247] on icon "Next" at bounding box center [96, 249] width 8 height 8
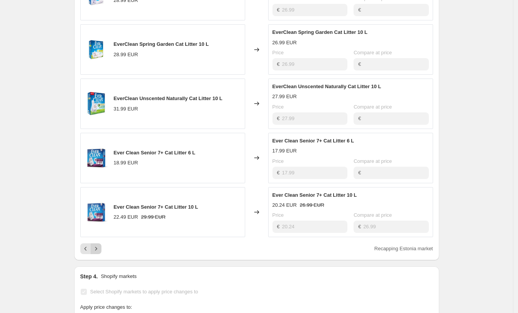
click at [99, 247] on icon "Next" at bounding box center [96, 249] width 8 height 8
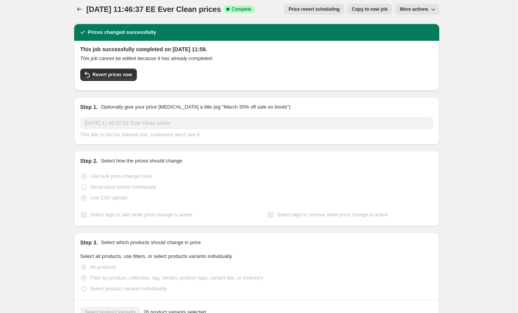
scroll to position [0, 0]
